Goal: Task Accomplishment & Management: Manage account settings

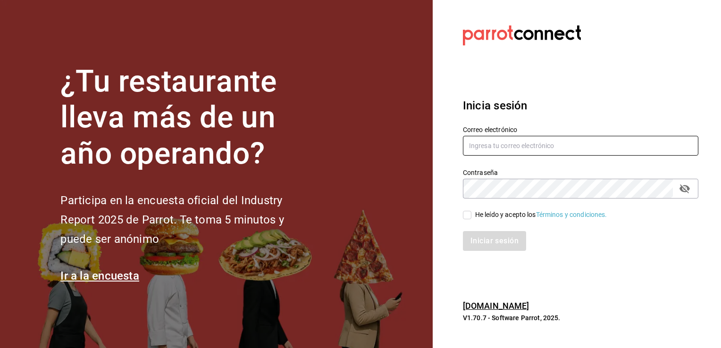
type input "jagutierrez1508@gmail.com"
click at [463, 217] on input "He leído y acepto los Términos y condiciones." at bounding box center [467, 215] width 8 height 8
checkbox input "true"
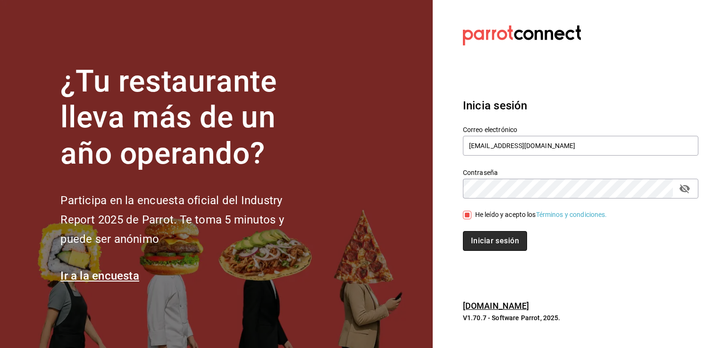
click at [485, 244] on button "Iniciar sesión" at bounding box center [495, 241] width 64 height 20
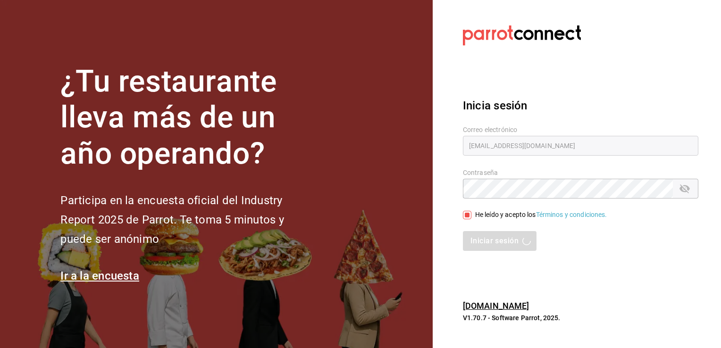
click at [676, 67] on section "Datos incorrectos. Verifica que tu Correo o Contraseña estén bien escritos. Ini…" at bounding box center [577, 174] width 288 height 348
click at [473, 241] on div "Iniciar sesión" at bounding box center [580, 241] width 235 height 20
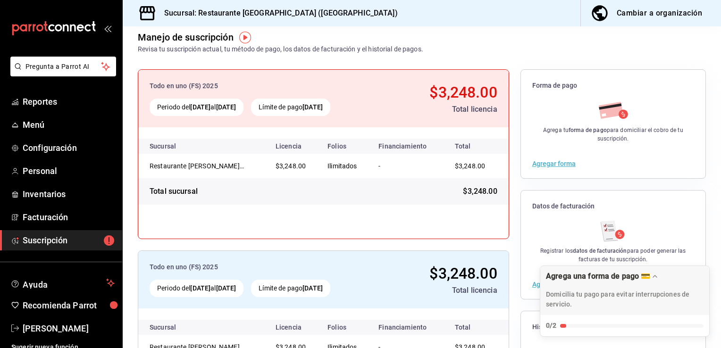
scroll to position [48, 0]
click at [546, 163] on button "Agregar forma" at bounding box center [553, 164] width 43 height 7
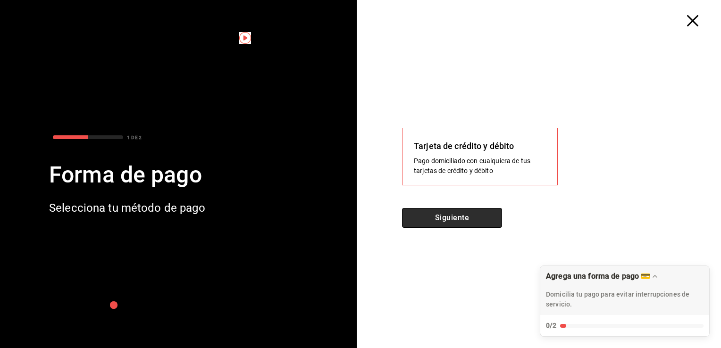
click at [461, 222] on button "Siguiente" at bounding box center [452, 218] width 100 height 20
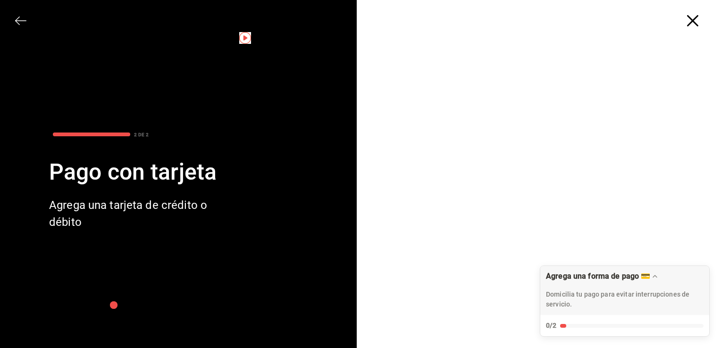
scroll to position [0, 0]
click at [688, 18] on icon "button" at bounding box center [692, 20] width 11 height 11
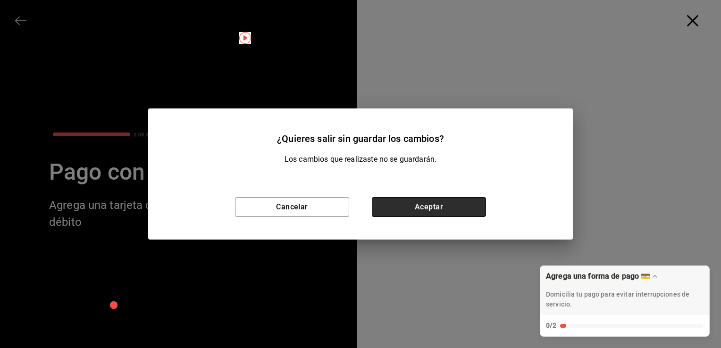
click at [391, 214] on button "Aceptar" at bounding box center [429, 207] width 114 height 20
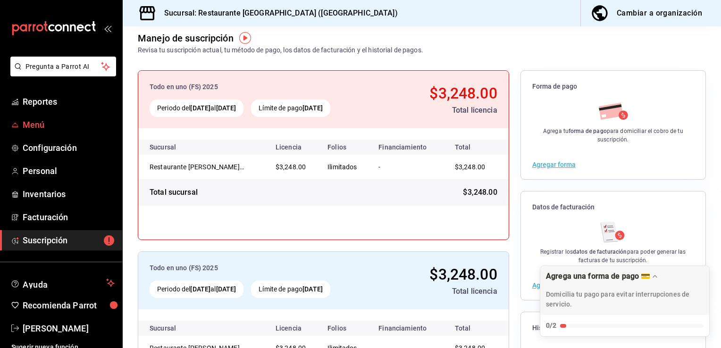
click at [48, 128] on span "Menú" at bounding box center [69, 124] width 92 height 13
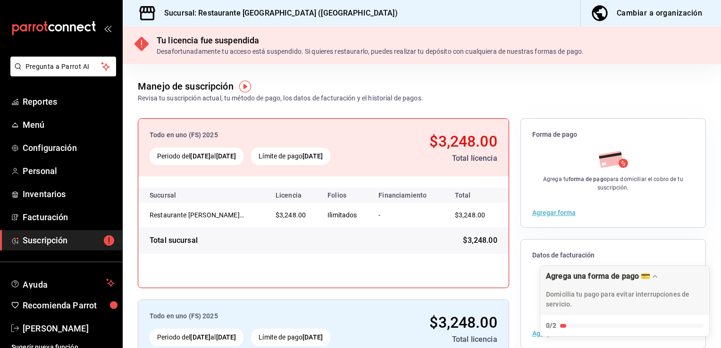
click at [447, 191] on th "Total" at bounding box center [476, 195] width 65 height 15
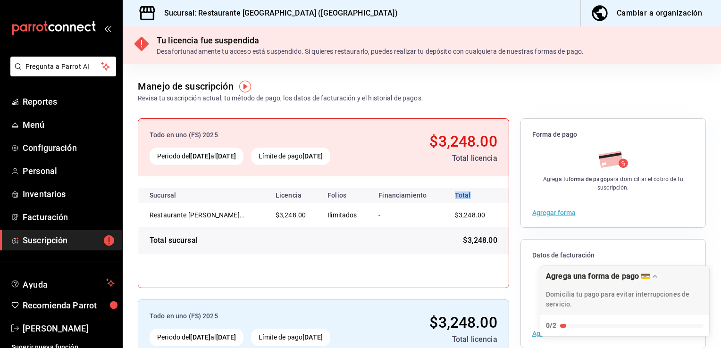
click at [447, 191] on th "Total" at bounding box center [476, 195] width 65 height 15
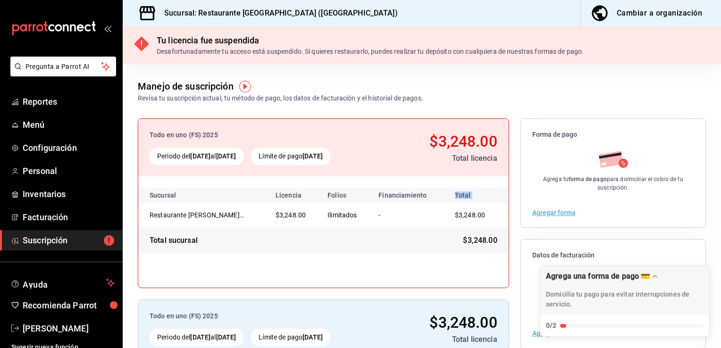
click at [447, 191] on th "Total" at bounding box center [476, 195] width 65 height 15
click at [51, 215] on font "Facturación" at bounding box center [45, 217] width 45 height 10
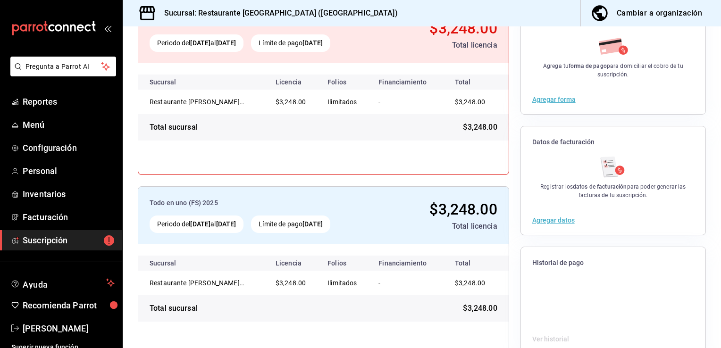
scroll to position [128, 0]
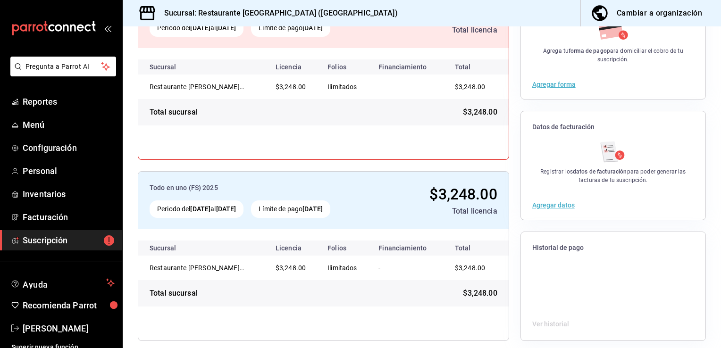
click at [550, 207] on button "Agregar datos" at bounding box center [553, 205] width 42 height 7
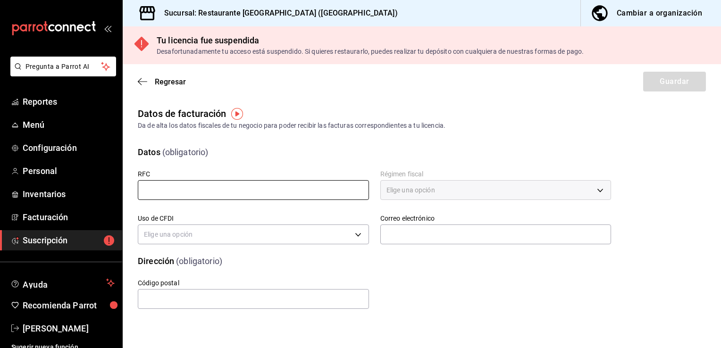
click at [205, 194] on input "text" at bounding box center [253, 190] width 231 height 20
type input "GUPA940815TP4"
type input "G03"
type input "[EMAIL_ADDRESS][DOMAIN_NAME]"
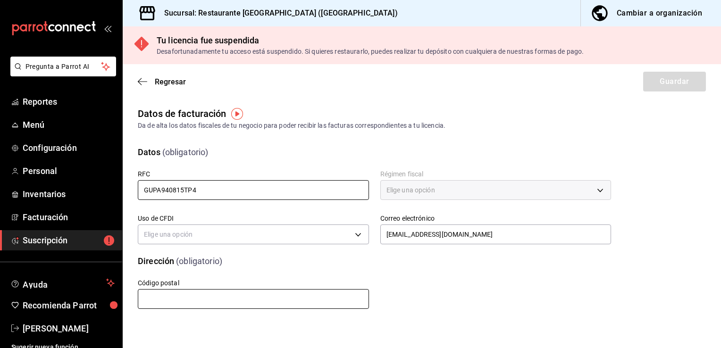
type input "90300"
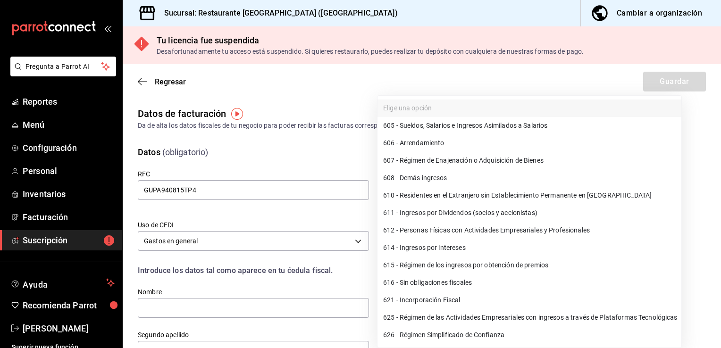
click at [392, 190] on body "Pregunta a Parrot AI Reportes Menú Configuración Personal Inventarios Facturaci…" at bounding box center [360, 174] width 721 height 348
click at [393, 226] on li "612 - Personas Físicas con Actividades Empresariales y Profesionales" at bounding box center [529, 230] width 304 height 17
type input "612"
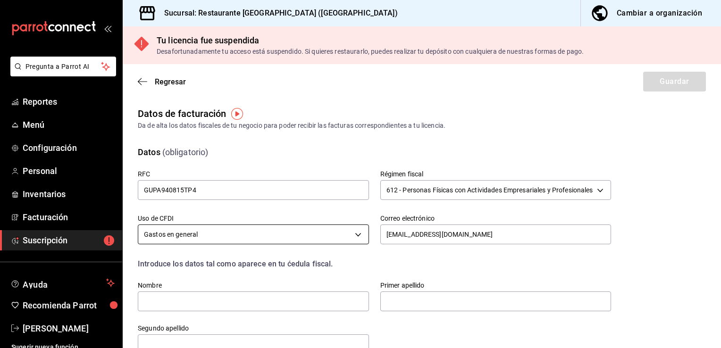
click at [332, 241] on body "Pregunta a Parrot AI Reportes Menú Configuración Personal Inventarios Facturaci…" at bounding box center [360, 174] width 721 height 348
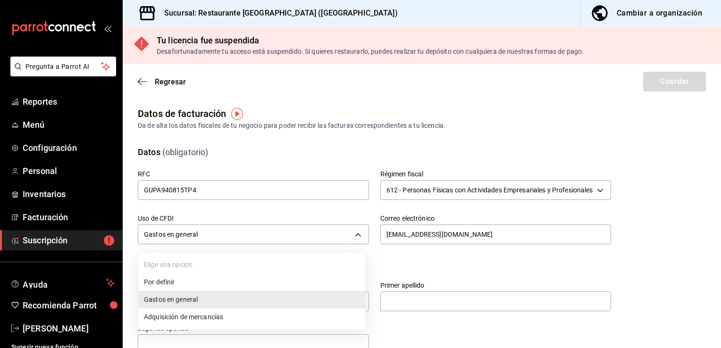
click at [218, 303] on li "Gastos en general" at bounding box center [251, 299] width 227 height 17
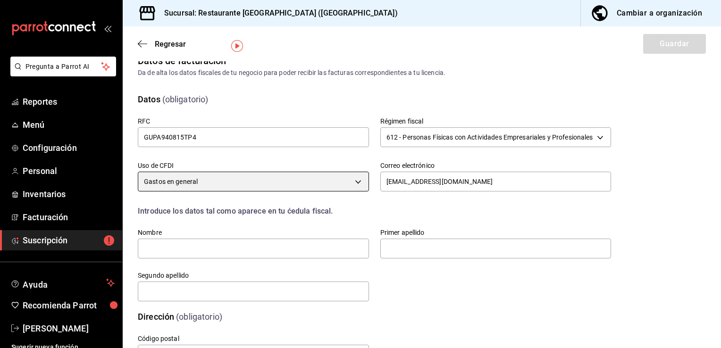
scroll to position [93, 0]
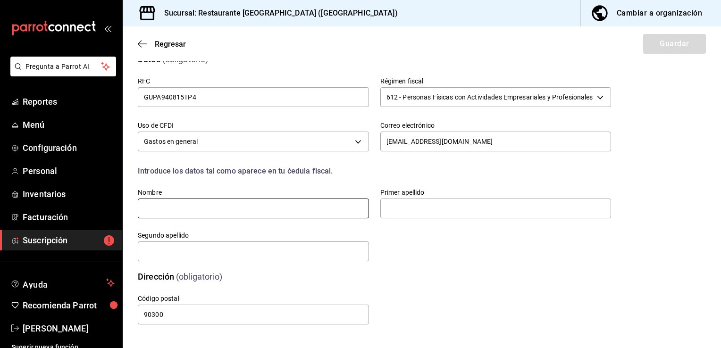
click at [296, 213] on input "text" at bounding box center [253, 209] width 231 height 20
type input "[PERSON_NAME]"
type input "GUTIERREZ"
type input "[PERSON_NAME]"
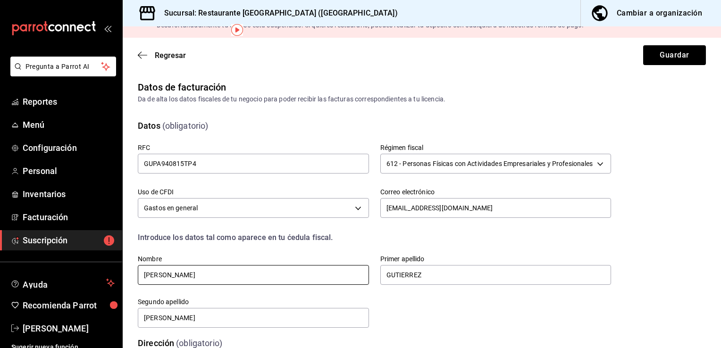
scroll to position [25, 0]
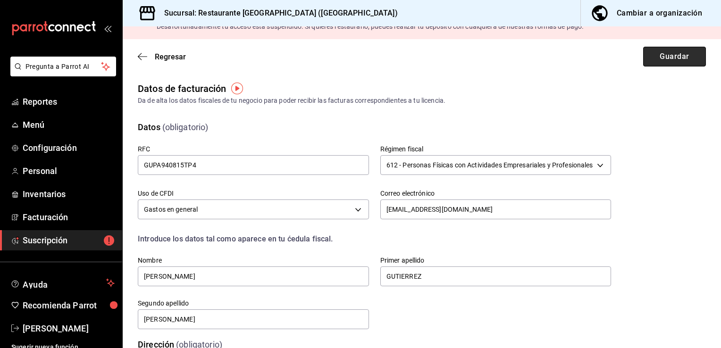
click at [685, 52] on button "Guardar" at bounding box center [674, 57] width 63 height 20
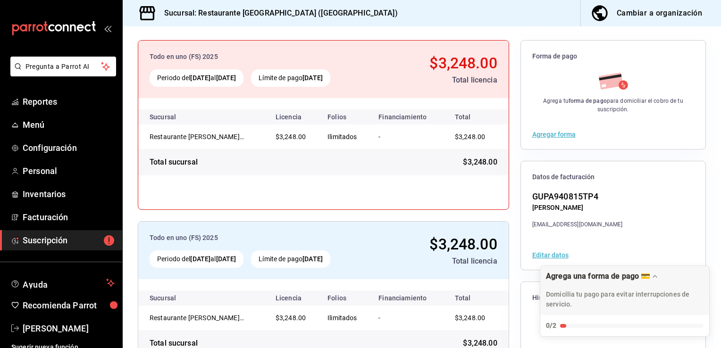
scroll to position [57, 0]
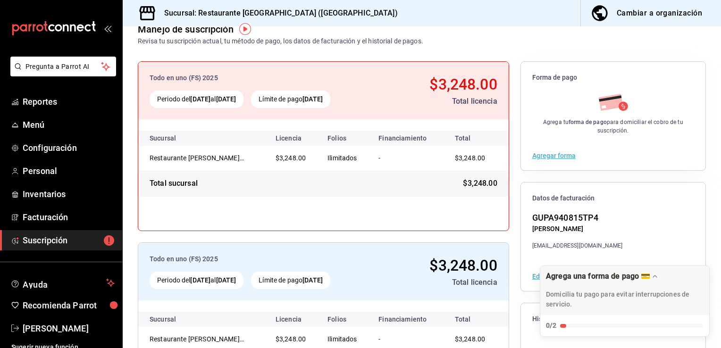
click at [549, 155] on button "Agregar forma" at bounding box center [553, 155] width 43 height 7
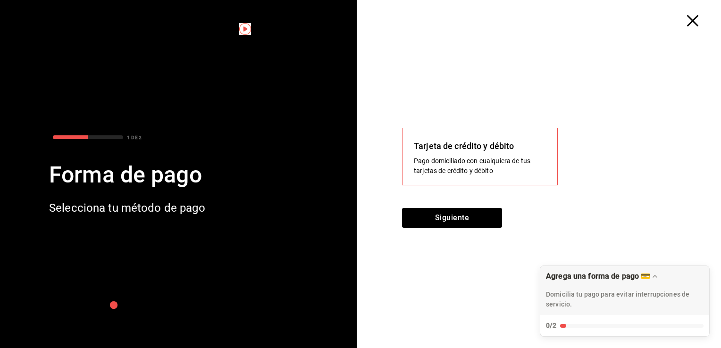
click at [492, 165] on div "Pago domiciliado con cualquiera de tus tarjetas de crédito y débito" at bounding box center [480, 166] width 132 height 20
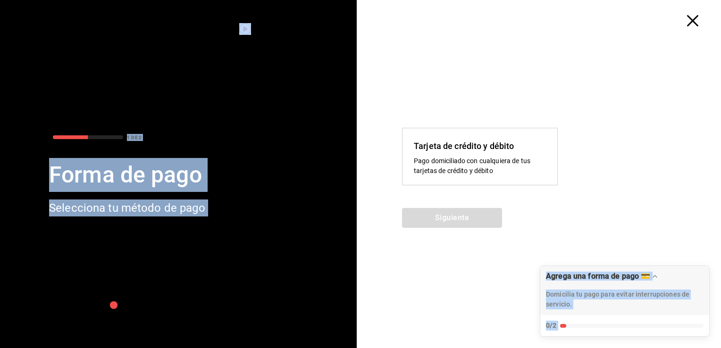
drag, startPoint x: 410, startPoint y: 21, endPoint x: 413, endPoint y: -29, distance: 50.2
click at [413, 0] on html "Pregunta a Parrot AI Reportes Menú Configuración Personal Inventarios Facturaci…" at bounding box center [360, 174] width 721 height 348
